Goal: Communication & Community: Ask a question

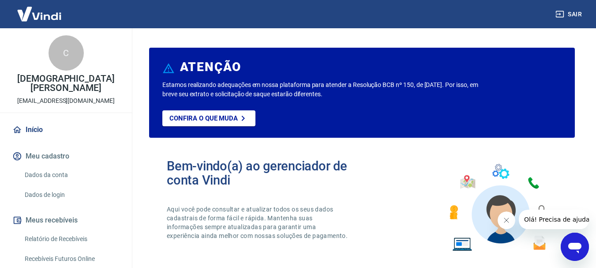
click at [566, 222] on span "Olá! Precisa de ajuda?" at bounding box center [558, 219] width 69 height 7
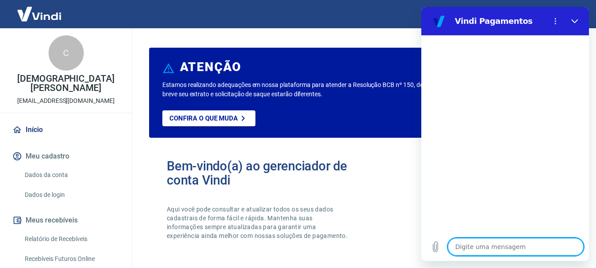
click at [504, 253] on textarea at bounding box center [516, 247] width 136 height 18
type textarea "b"
type textarea "x"
type textarea "bo"
type textarea "x"
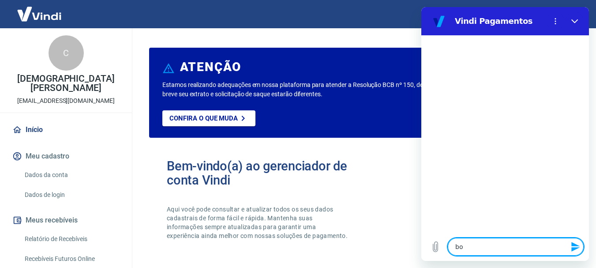
type textarea "bom"
type textarea "x"
type textarea "bom"
type textarea "x"
type textarea "bom d"
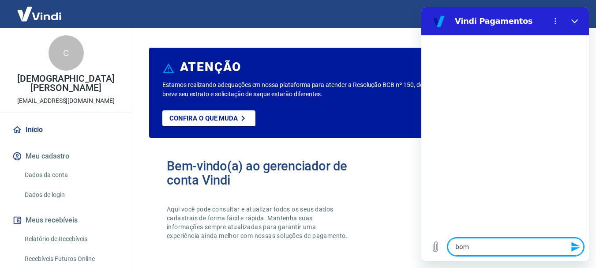
type textarea "x"
type textarea "bom di"
type textarea "x"
type textarea "bom dia"
type textarea "x"
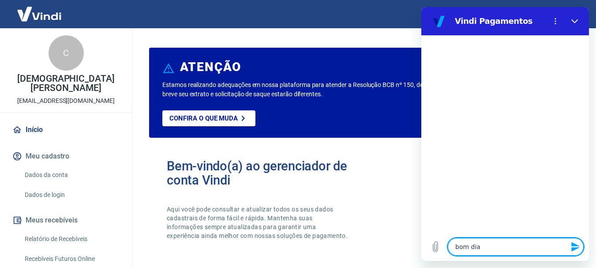
type textarea "bom dia!"
type textarea "x"
type textarea "bom dia!"
type textarea "x"
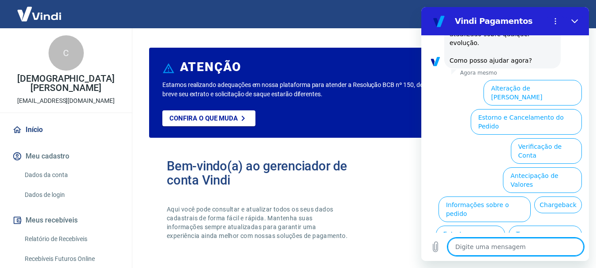
scroll to position [270, 0]
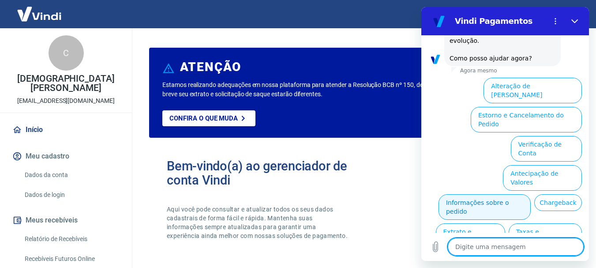
click at [531, 194] on button "Informações sobre o pedido" at bounding box center [485, 207] width 92 height 26
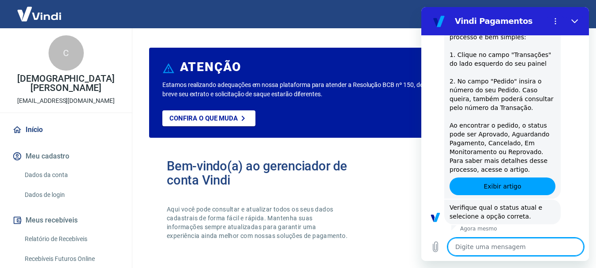
scroll to position [422, 0]
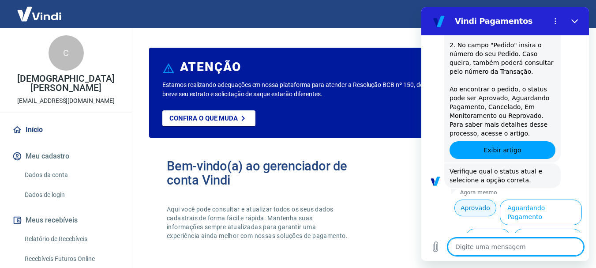
click at [467, 199] on button "Aprovado" at bounding box center [476, 207] width 42 height 17
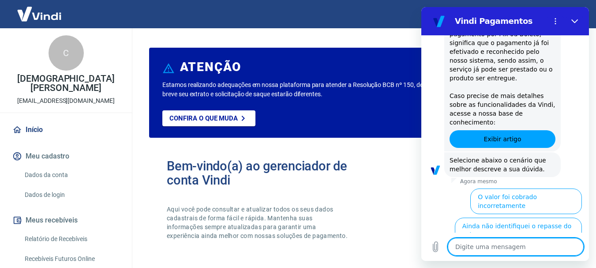
scroll to position [689, 0]
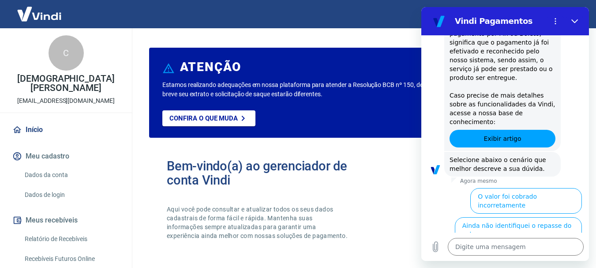
click at [522, 246] on button "Na Vindi consta 'aprovado', mas no sistema ainda não" at bounding box center [515, 259] width 134 height 26
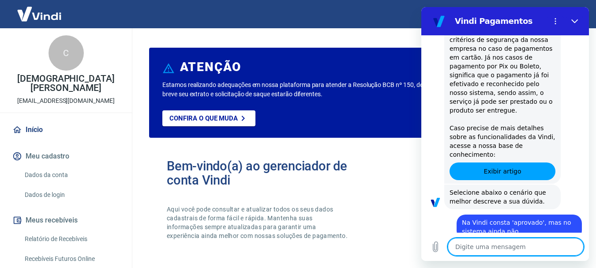
scroll to position [699, 0]
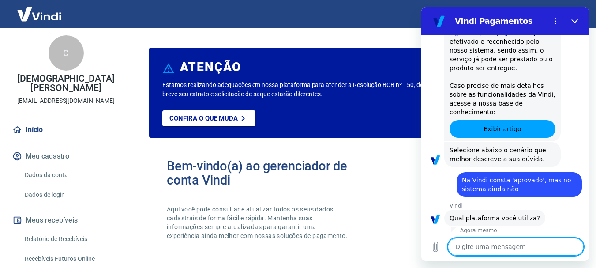
click at [511, 237] on button "Utilizo a plataforma Tray" at bounding box center [541, 250] width 82 height 26
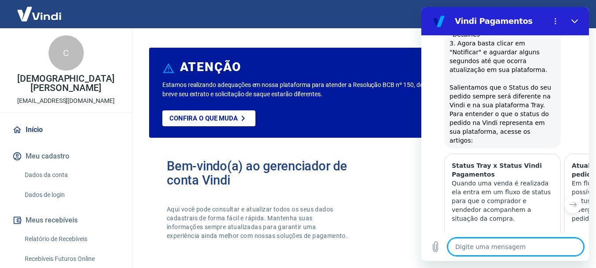
scroll to position [1034, 0]
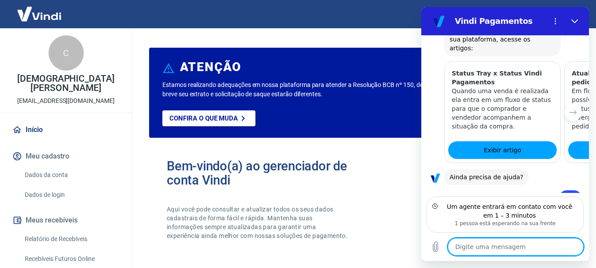
scroll to position [1106, 0]
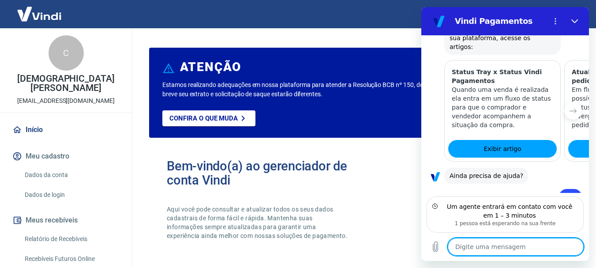
click at [522, 243] on textarea at bounding box center [516, 247] width 136 height 18
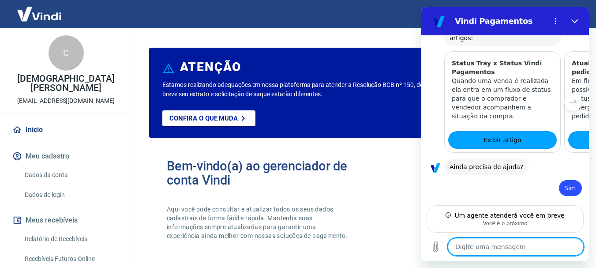
scroll to position [1114, 0]
type textarea "x"
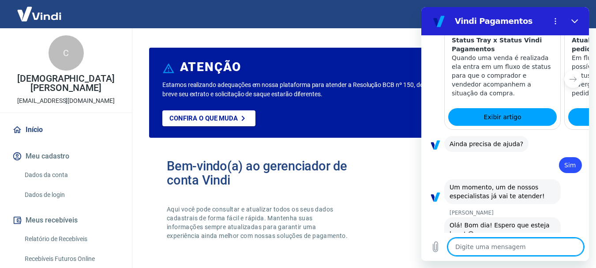
scroll to position [1139, 0]
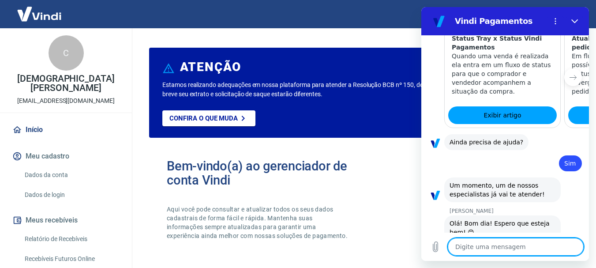
type textarea "o"
type textarea "x"
type textarea "om"
type textarea "x"
type textarea "om"
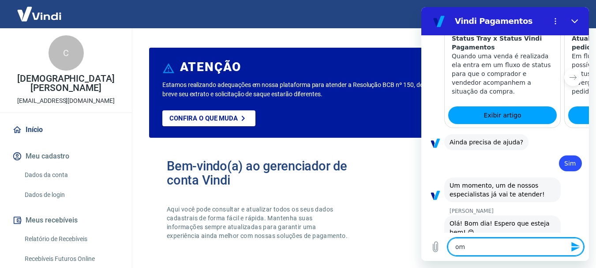
type textarea "x"
type textarea "om d"
type textarea "x"
type textarea "om di"
type textarea "x"
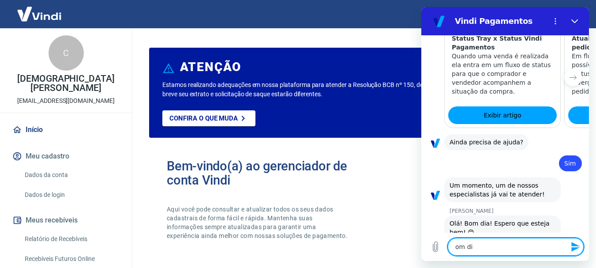
type textarea "om dia"
type textarea "x"
type textarea "om dia!"
type textarea "x"
type textarea "om dia!"
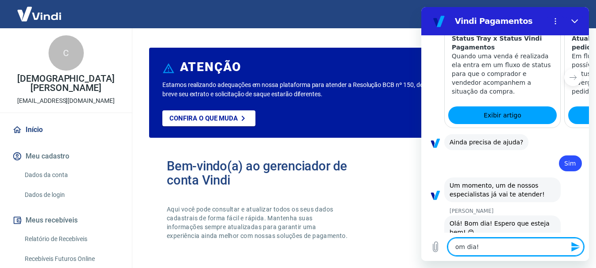
type textarea "x"
type textarea "om dia!"
type textarea "x"
type textarea "om dia"
type textarea "x"
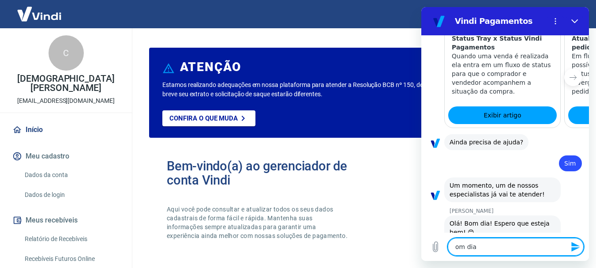
type textarea "om di"
type textarea "x"
type textarea "om d"
type textarea "x"
type textarea "om"
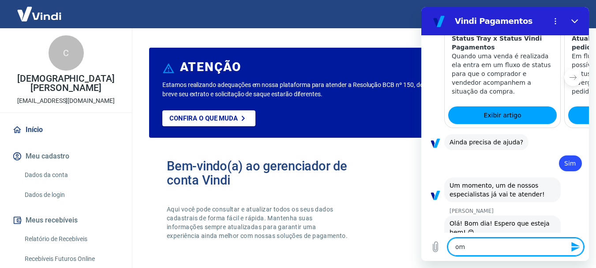
type textarea "x"
type textarea "om"
type textarea "x"
type textarea "o"
type textarea "x"
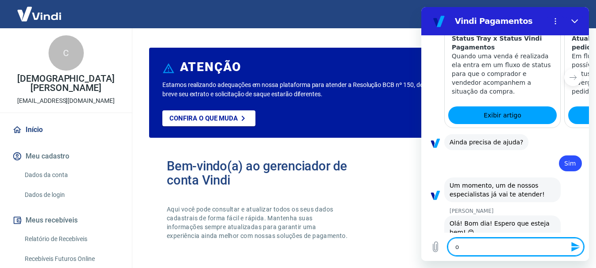
type textarea "x"
type textarea "B"
type textarea "x"
type textarea "Bo"
type textarea "x"
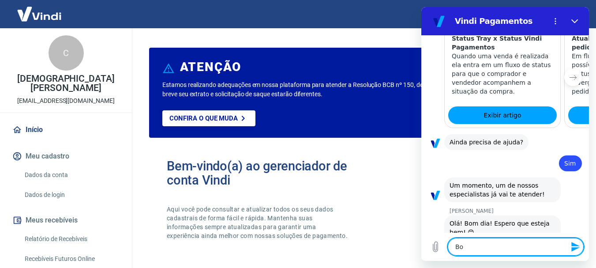
type textarea "Bom"
type textarea "x"
type textarea "Bom"
type textarea "x"
type textarea "Bom d"
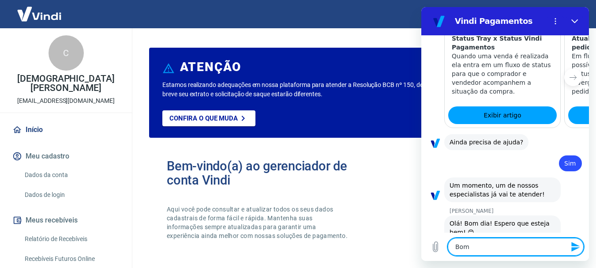
type textarea "x"
type textarea "Bom di"
type textarea "x"
type textarea "Bom dia"
type textarea "x"
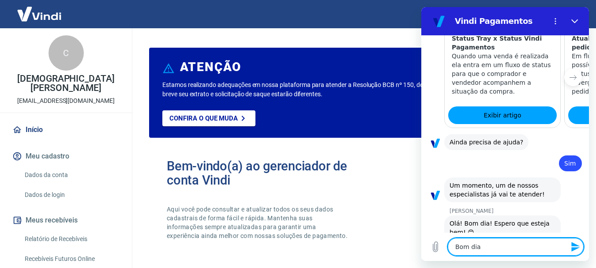
type textarea "Bom dia,"
type textarea "x"
type textarea "Bom dia,"
type textarea "x"
type textarea "Bom dia, T"
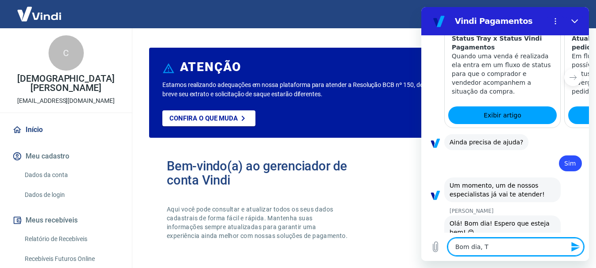
type textarea "x"
type textarea "Bom dia, Ta"
type textarea "x"
type textarea "Bom dia, Tau"
type textarea "x"
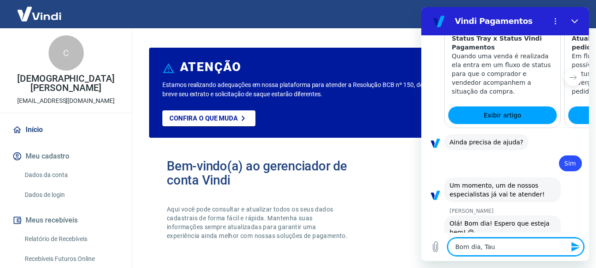
type textarea "Bom dia, Taua"
type textarea "x"
type textarea "Bom dia, Tauan"
type textarea "x"
type textarea "Bom dia, Tauane"
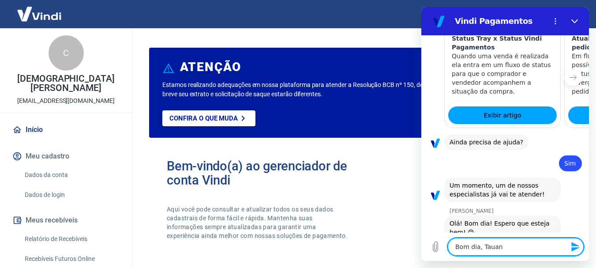
type textarea "x"
type textarea "Bom dia, Tauane!"
type textarea "x"
type textarea "Bom dia, Tauane!"
type textarea "x"
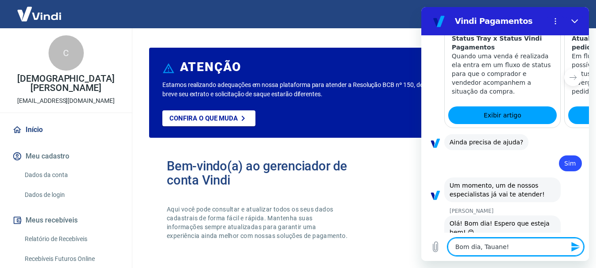
type textarea "Bom dia, Tauane! M"
type textarea "x"
type textarea "Bom dia, Tauane! Me"
type textarea "x"
type textarea "Bom dia, Tauane! Me"
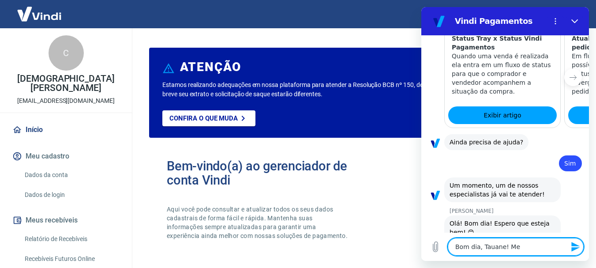
type textarea "x"
type textarea "Bom dia, Tauane! Me c"
type textarea "x"
type textarea "Bom dia, Tauane! Me ch"
type textarea "x"
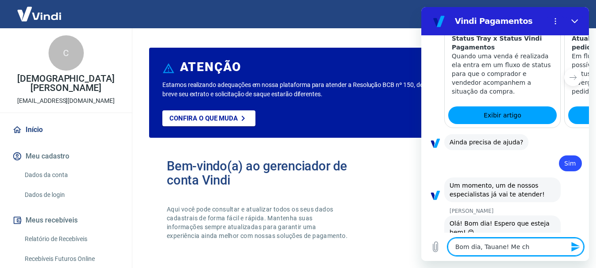
type textarea "Bom dia, Tauane! Me cha"
type textarea "x"
type textarea "Bom dia, Tauane! Me cham"
type textarea "x"
type textarea "Bom dia, Tauane! Me chamo"
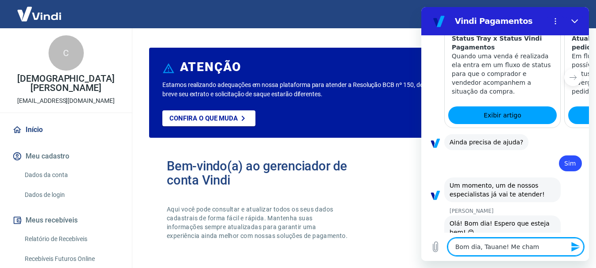
type textarea "x"
type textarea "Bom dia, Tauane! Me chamo"
type textarea "x"
type textarea "Bom dia, Tauane! Me chamo R"
type textarea "x"
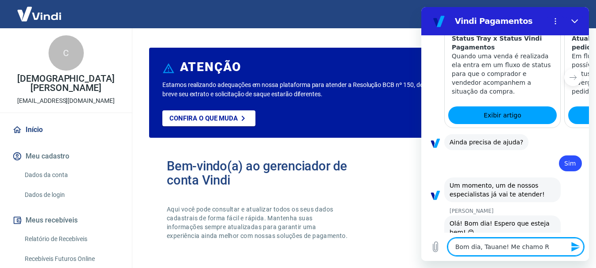
type textarea "Bom dia, Tauane! Me chamo Re"
type textarea "x"
type textarea "Bom dia, Tauane! Me chamo Ren"
type textarea "x"
type textarea "Bom dia, Tauane! Me chamo Rena"
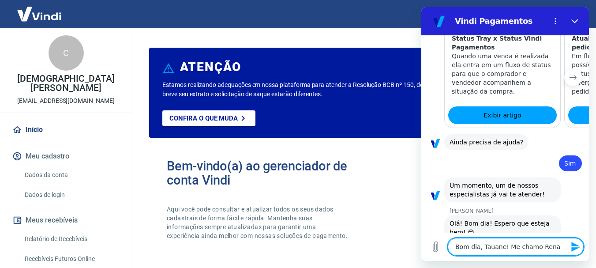
type textarea "x"
type textarea "Bom dia, Tauane! Me chamo Renat"
type textarea "x"
type textarea "Bom dia, Tauane! Me [PERSON_NAME]"
type textarea "x"
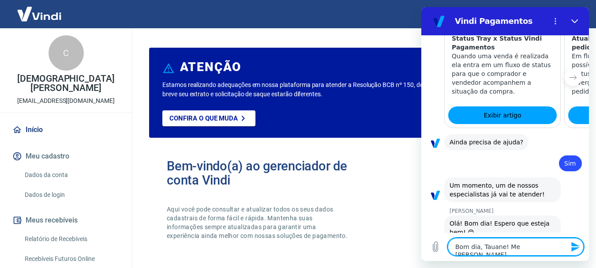
type textarea "Bom dia, Tauane! Me [PERSON_NAME]"
type textarea "x"
type textarea "Bom dia, Tauane! Me [PERSON_NAME]"
type textarea "x"
type textarea "Bom dia, Tauane! Me [PERSON_NAME]"
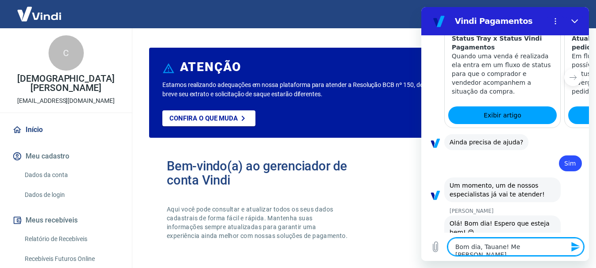
type textarea "x"
type textarea "Bom dia, Tauane! Me chamo [PERSON_NAME]"
type textarea "x"
type textarea "Bom dia, Tauane! Me chamo [PERSON_NAME] ir"
type textarea "x"
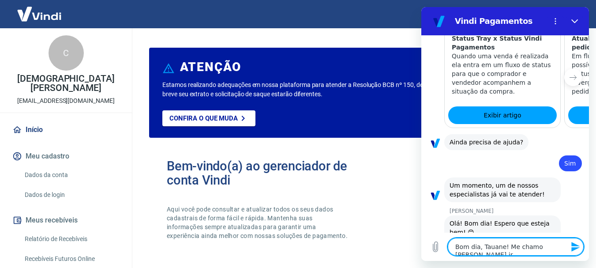
type textarea "Bom dia, Tauane! Me chamo [PERSON_NAME]"
type textarea "x"
type textarea "Bom dia, Tauane! Me chamo [PERSON_NAME]"
type textarea "x"
type textarea "Bom dia, Tauane! Me chamo [PERSON_NAME]"
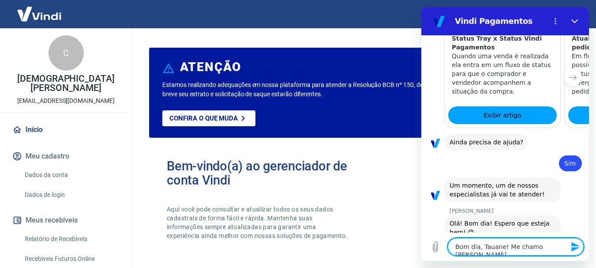
type textarea "x"
type textarea "Bom dia, Tauane! Me chamo [PERSON_NAME] irei p"
type textarea "x"
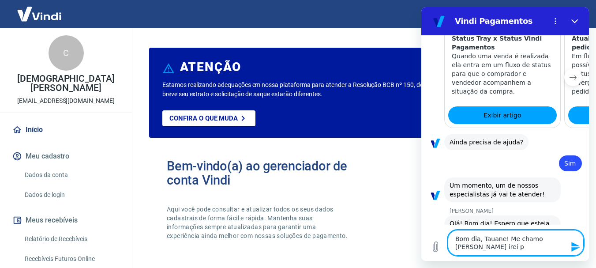
type textarea "Bom dia, Tauane! Me chamo [PERSON_NAME] irei ps"
type textarea "x"
type textarea "Bom dia, Tauane! Me chamo [PERSON_NAME] irei p"
type textarea "x"
type textarea "Bom dia, Tauane! Me chamo [PERSON_NAME] irei pa"
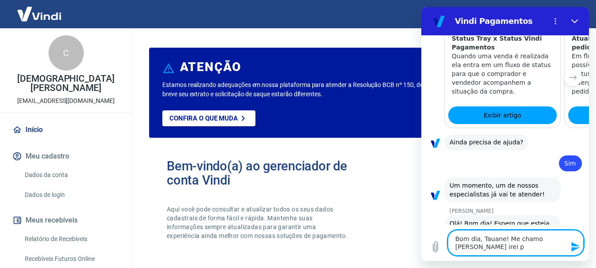
type textarea "x"
type textarea "Bom dia, Tauane! Me chamo [PERSON_NAME] irei pas"
type textarea "x"
type textarea "Bom dia, Tauane! Me chamo [PERSON_NAME] irei pass"
type textarea "x"
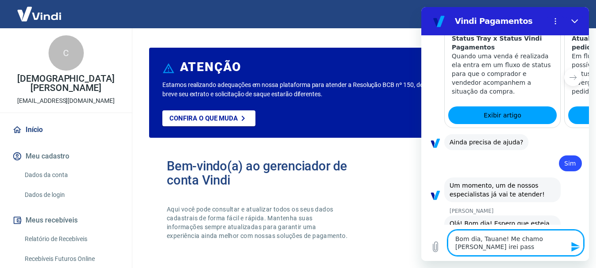
type textarea "Bom dia, Tauane! Me chamo [PERSON_NAME] irei passa"
type textarea "x"
type textarea "Bom dia, Tauane! Me chamo [PERSON_NAME] irei passar"
type textarea "x"
type textarea "Bom dia, Tauane! Me chamo [PERSON_NAME] irei passar"
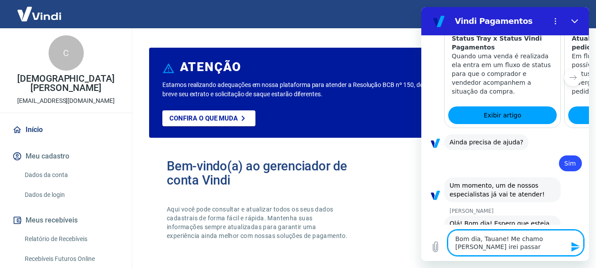
type textarea "x"
type textarea "Bom dia, Tauane! Me chamo [PERSON_NAME] irei passar m"
type textarea "x"
type textarea "Bom dia, Tauane! Me chamo [PERSON_NAME] irei passar mi"
type textarea "x"
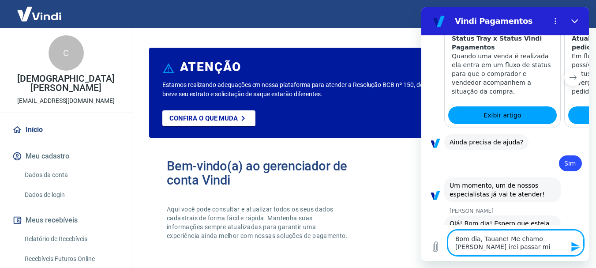
type textarea "Bom dia, Tauane! Me chamo [PERSON_NAME] irei passar min"
type textarea "x"
type textarea "Bom dia, Tauane! Me chamo [PERSON_NAME] irei passar minh"
type textarea "x"
type textarea "Bom dia, Tauane! Me chamo [PERSON_NAME] irei passar minha"
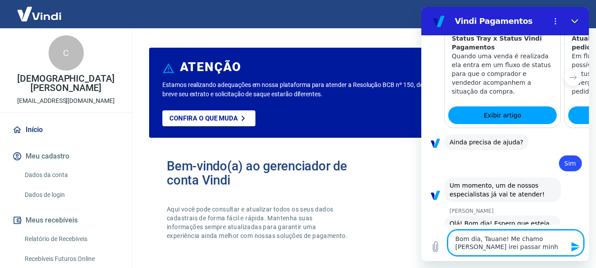
type textarea "x"
type textarea "Bom dia, Tauane! Me chamo [PERSON_NAME] irei passar minha"
type textarea "x"
type textarea "Bom dia, Tauane! Me chamo [PERSON_NAME] irei passar minha d"
type textarea "x"
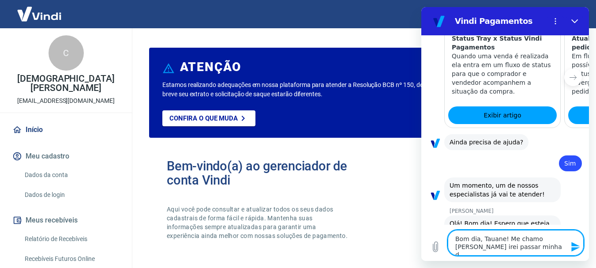
type textarea "Bom dia, Tauane! Me chamo [PERSON_NAME] irei passar minha de"
type textarea "x"
type textarea "Bom dia, Tauane! Me chamo [PERSON_NAME] irei passar minha dem"
type textarea "x"
type textarea "Bom dia, Tauane! Me chamo [PERSON_NAME] irei passar minha dema"
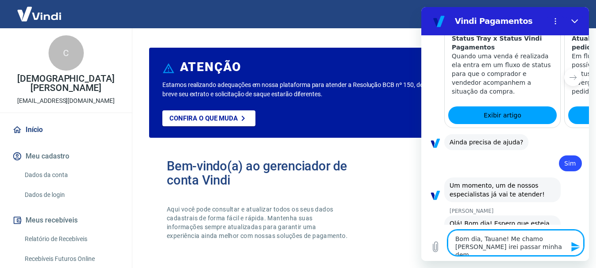
type textarea "x"
type textarea "Bom dia, Tauane! Me chamo [PERSON_NAME] irei passar minha deman"
type textarea "x"
type textarea "Bom dia, Tauane! Me chamo [PERSON_NAME] irei passar minha demand"
type textarea "x"
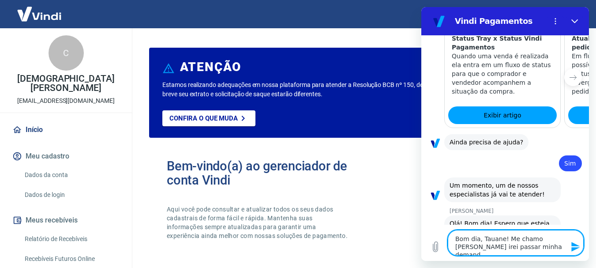
type textarea "Bom dia, Tauane! Me chamo [PERSON_NAME] irei passar minha demanda"
type textarea "x"
type textarea "Bom dia, Tauane! Me chamo [PERSON_NAME] irei passar minha demanda"
type textarea "x"
type textarea "Bom dia, Tauane! Me chamo [PERSON_NAME] irei passar minha demanda"
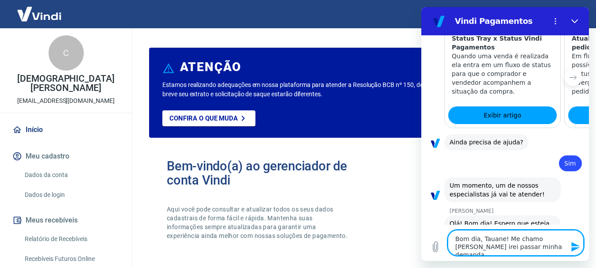
type textarea "x"
type textarea "Bom dia, Tauane! Me chamo [PERSON_NAME] irei passar minha demand"
type textarea "x"
type textarea "Bom dia, Tauane! Me chamo [PERSON_NAME] irei passar minha deman"
type textarea "x"
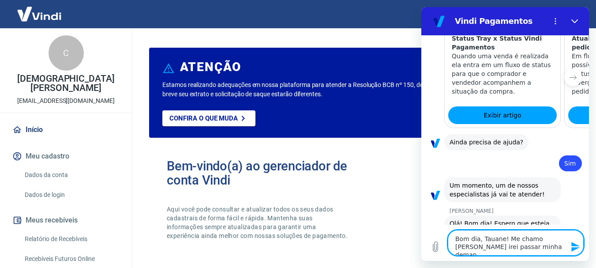
type textarea "Bom dia, Tauane! Me chamo [PERSON_NAME] irei passar minha dema"
type textarea "x"
type textarea "Bom dia, Tauane! Me chamo [PERSON_NAME] irei passar minha dem"
type textarea "x"
type textarea "Bom dia, Tauane! Me chamo [PERSON_NAME] irei passar minha de"
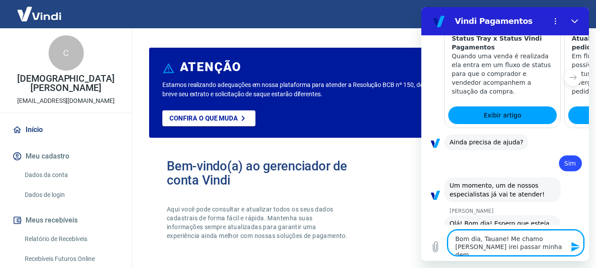
type textarea "x"
type textarea "Bom dia, Tauane! Me chamo [PERSON_NAME] irei passar minha d"
type textarea "x"
type textarea "Bom dia, Tauane! Me chamo [PERSON_NAME] irei passar minha"
type textarea "x"
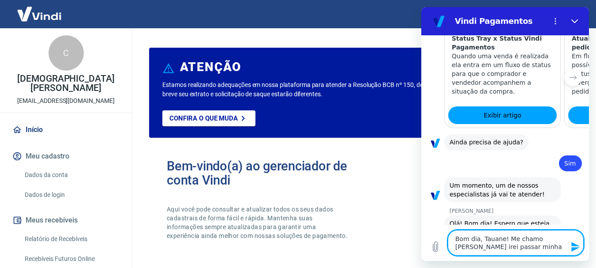
type textarea "Bom dia, Tauane! Me chamo [PERSON_NAME] irei passar minha"
type textarea "x"
type textarea "Bom dia, Tauane! Me chamo [PERSON_NAME] irei passar minh"
type textarea "x"
type textarea "Bom dia, Tauane! Me chamo [PERSON_NAME] irei passar min"
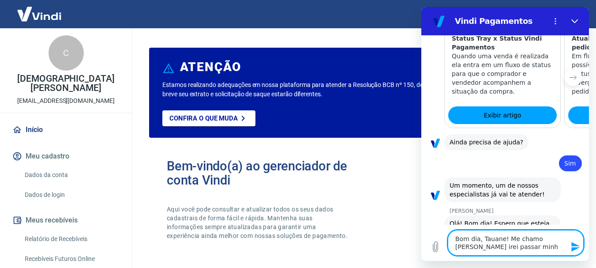
type textarea "x"
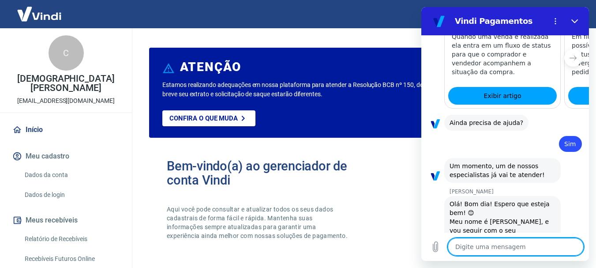
scroll to position [1161, 0]
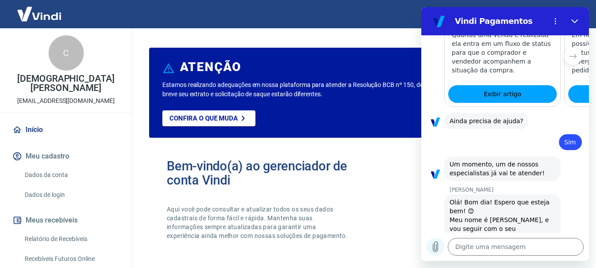
click at [437, 249] on icon "Carregar arquivo" at bounding box center [435, 246] width 11 height 11
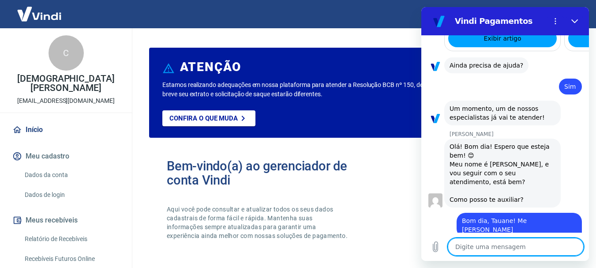
scroll to position [1215, 0]
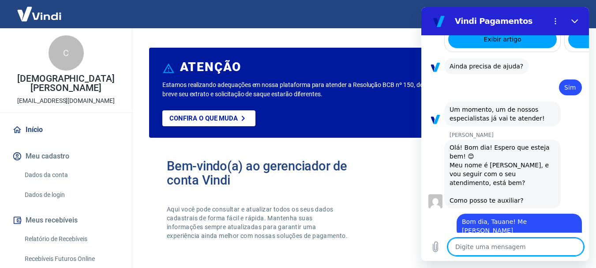
click at [492, 249] on textarea at bounding box center [516, 247] width 136 height 18
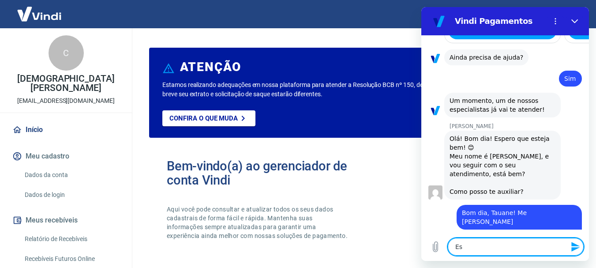
scroll to position [1226, 0]
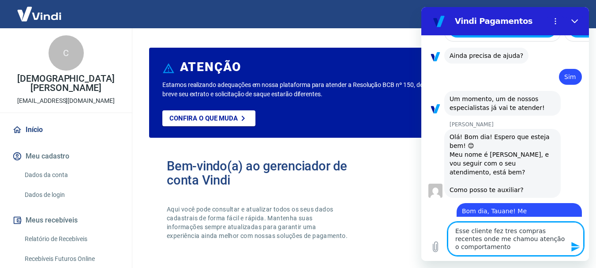
click at [510, 248] on textarea "Esse cliente fez tres compras recentes onde me chamou atenção o comportamento" at bounding box center [516, 239] width 136 height 34
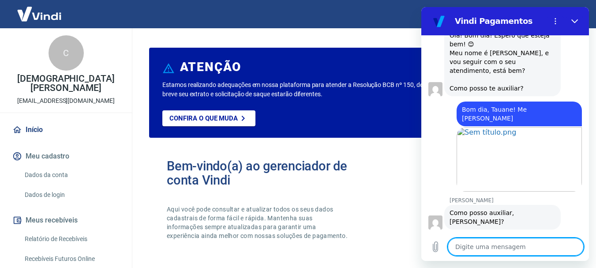
scroll to position [1329, 0]
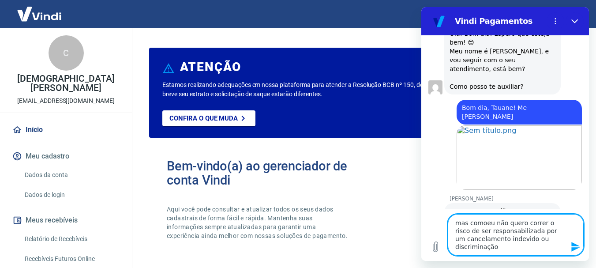
click at [484, 225] on textarea "mas comoeu não quero correr o risco de ser responsabilizada por um cancelamento…" at bounding box center [516, 234] width 136 height 41
click at [516, 231] on textarea "mas como eu não quero correr o risco de ser responsabilizada por um cancelament…" at bounding box center [516, 234] width 136 height 41
click at [519, 230] on textarea "mas como eu não quero correr o risco de ser responsabilizada por um cancelament…" at bounding box center [516, 234] width 136 height 41
click at [537, 249] on textarea "mas como eu não quero correr o risco de ser responsabilizada ou acusada pelo cl…" at bounding box center [516, 234] width 136 height 41
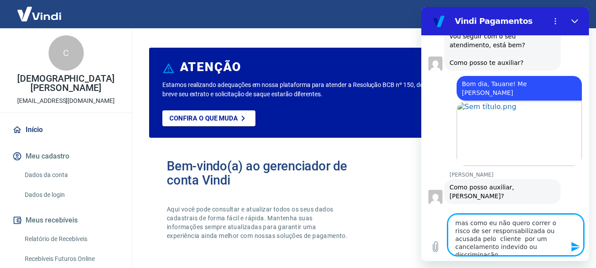
paste textarea "Para que eu possa seguir com segurança, gostaria de confirmar expressamente que…"
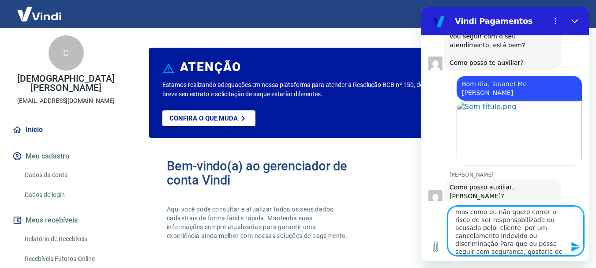
scroll to position [3, 0]
click at [502, 237] on textarea "mas como eu não quero correr o risco de ser responsabilizada ou acusada pelo cl…" at bounding box center [516, 230] width 136 height 49
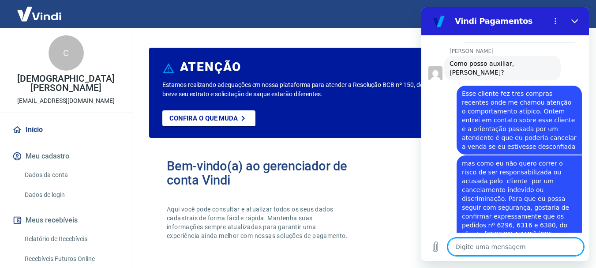
scroll to position [1478, 0]
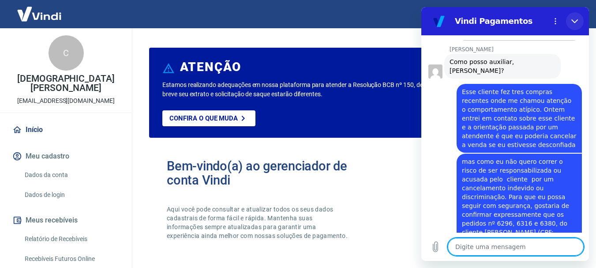
click at [574, 25] on button "Fechar" at bounding box center [575, 21] width 18 height 18
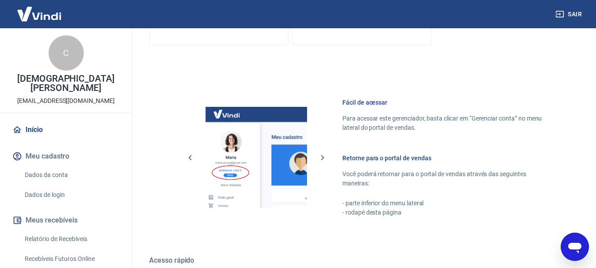
scroll to position [441, 0]
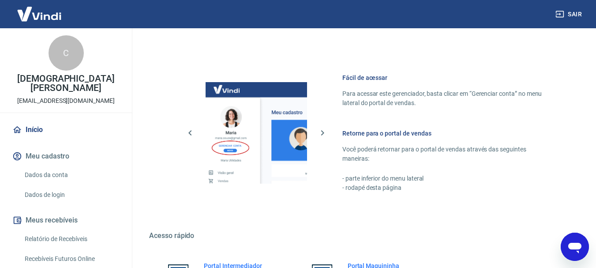
click at [575, 251] on icon "Abrir janela de mensagens" at bounding box center [575, 247] width 16 height 16
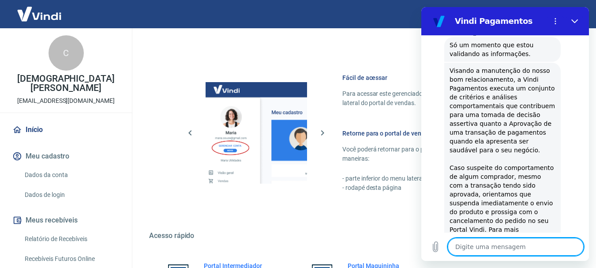
scroll to position [1789, 0]
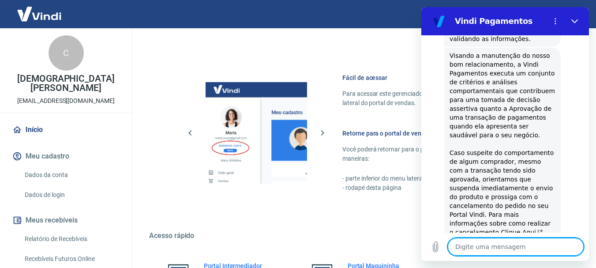
click at [489, 252] on textarea at bounding box center [516, 247] width 136 height 18
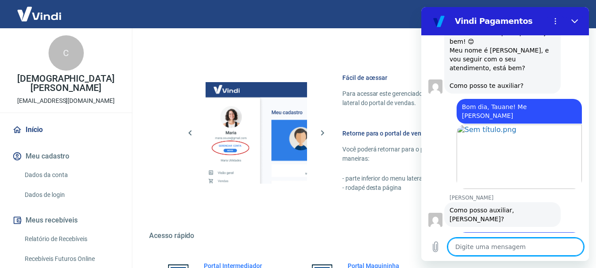
scroll to position [1286, 0]
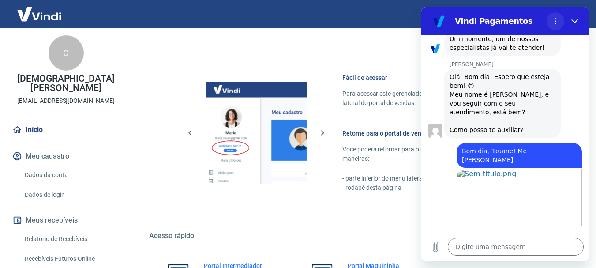
click at [553, 24] on icon "Menu de opções" at bounding box center [555, 21] width 7 height 7
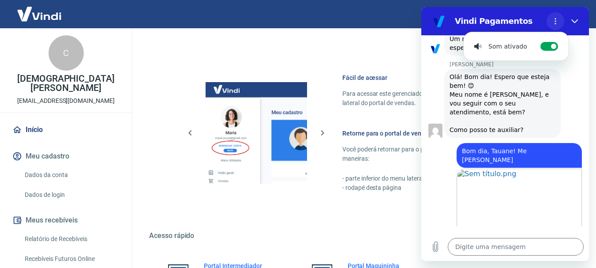
click at [553, 24] on icon "Menu de opções" at bounding box center [555, 21] width 7 height 7
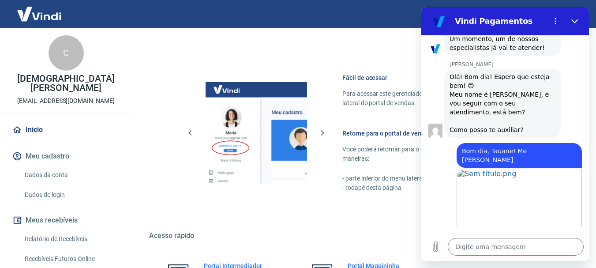
scroll to position [1330, 0]
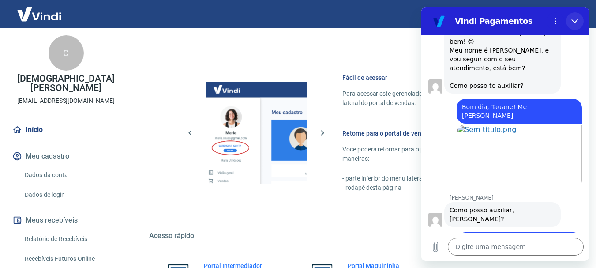
click at [576, 19] on icon "Fechar" at bounding box center [574, 21] width 7 height 7
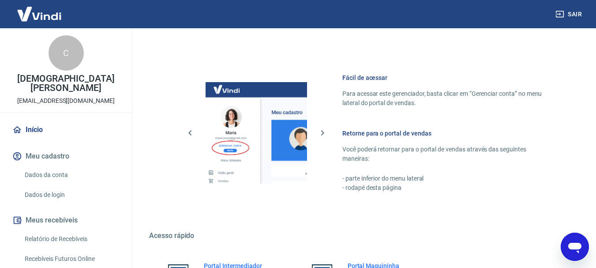
click at [573, 243] on icon "Abrir janela de mensagens" at bounding box center [574, 248] width 13 height 11
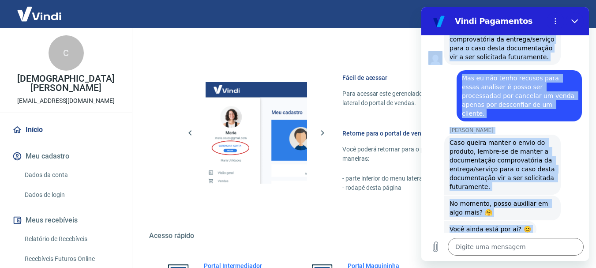
scroll to position [2080, 0]
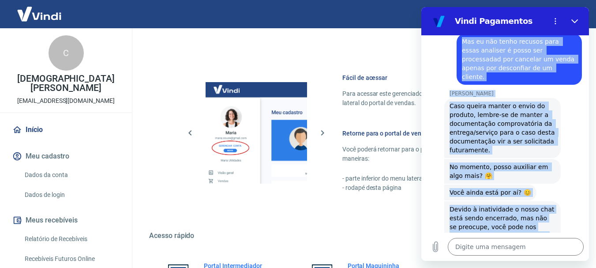
drag, startPoint x: 445, startPoint y: 56, endPoint x: 551, endPoint y: 197, distance: 176.8
click at [551, 197] on div "10:42 diz: bom dia! Enviado · 10:42 [PERSON_NAME] diz: [PERSON_NAME], [PERSON_N…" at bounding box center [505, 133] width 168 height 197
copy div "Lorem ip dolo sit Ametcon · 53:11 Adipis E. Seddoe T. inc: Utla etdol magnaali,…"
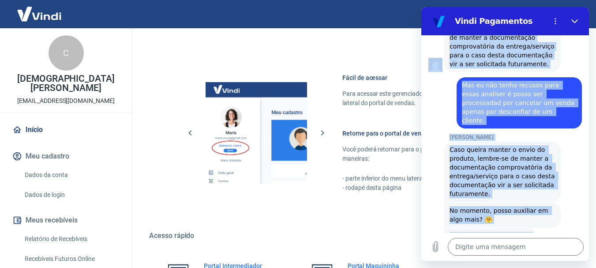
scroll to position [2036, 0]
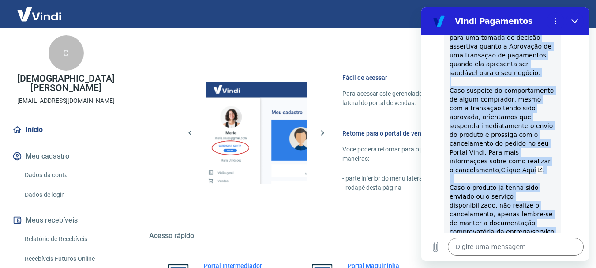
scroll to position [1860, 0]
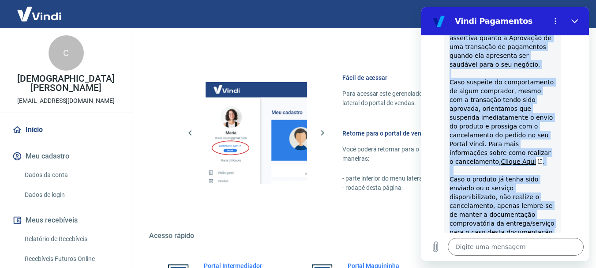
drag, startPoint x: 447, startPoint y: 153, endPoint x: 537, endPoint y: 143, distance: 90.5
click at [537, 143] on div "[PERSON_NAME] diz: Visando a manutenção do nosso bom relacionamento, a Vindi Pa…" at bounding box center [502, 113] width 116 height 272
copy div "Visando a manutenção do nosso bom relacionamento, a Vindi Pagamentos executa um…"
click div "[PERSON_NAME] diz: Visando a manutenção do nosso bom relacionamento, a Vindi Pa…"
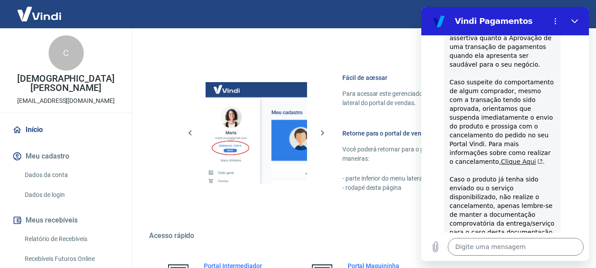
click at [531, 158] on link "Clique Aqui" at bounding box center [522, 161] width 42 height 7
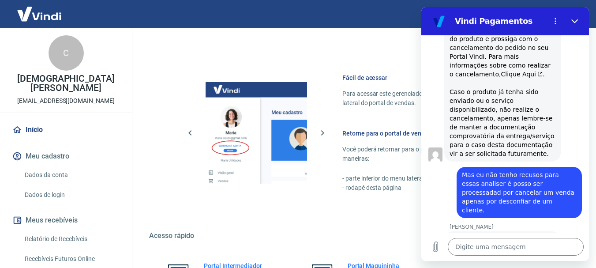
scroll to position [1948, 0]
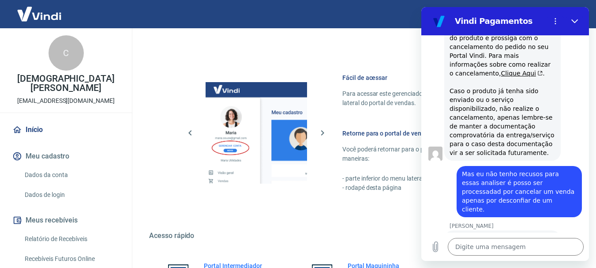
drag, startPoint x: 449, startPoint y: 135, endPoint x: 513, endPoint y: 176, distance: 76.3
click at [513, 230] on div "[PERSON_NAME] diz: Caso queira manter o envio do produto, lembre-se de manter a…" at bounding box center [502, 260] width 116 height 60
copy span "Caso queira manter o envio do produto, lembre-se de manter a documentação compr…"
